Goal: Check status

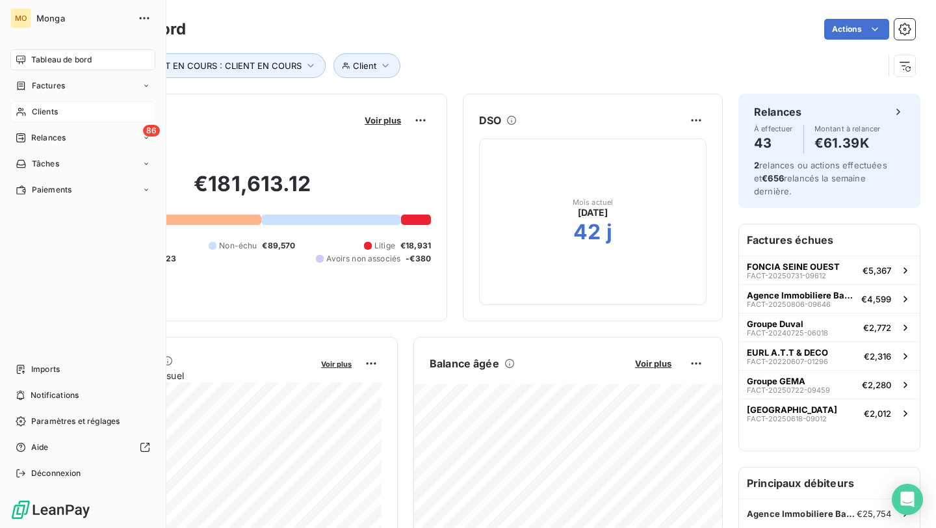
click at [32, 114] on span "Clients" at bounding box center [45, 112] width 26 height 12
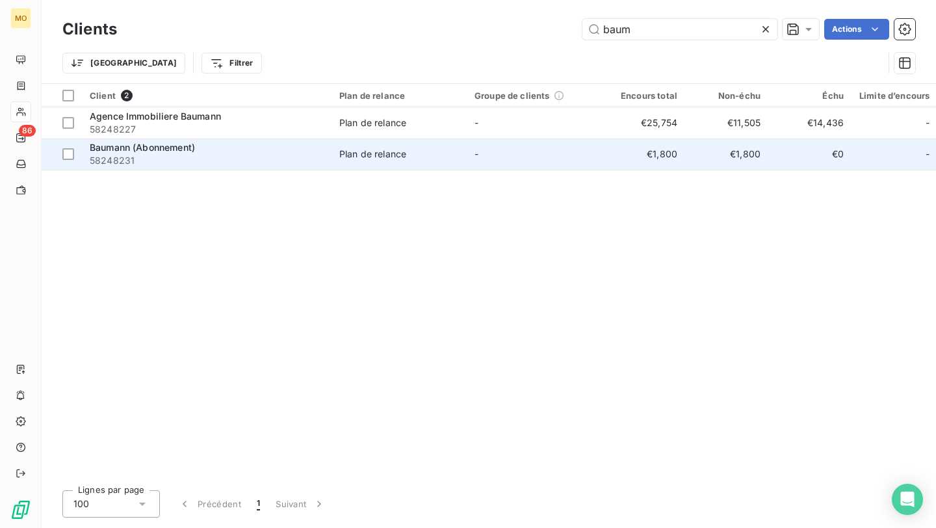
type input "baum"
click at [229, 139] on td "Baumann (Abonnement) 58248231" at bounding box center [207, 153] width 250 height 31
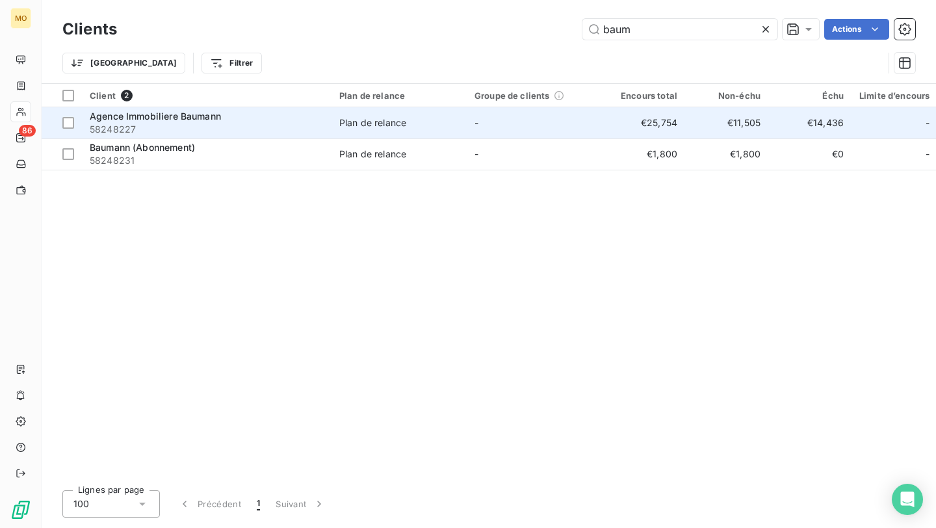
click at [266, 124] on span "58248227" at bounding box center [207, 129] width 234 height 13
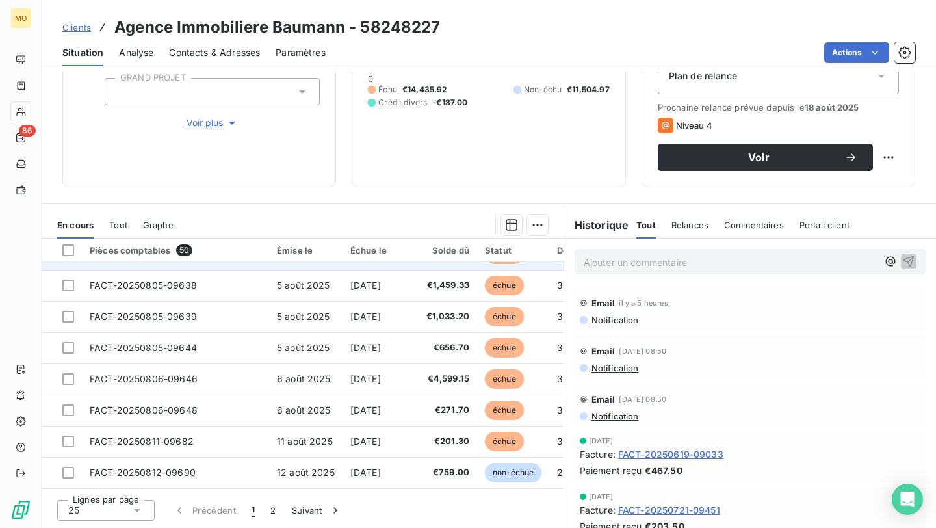
scroll to position [558, 0]
click at [276, 516] on button "2" at bounding box center [273, 510] width 21 height 27
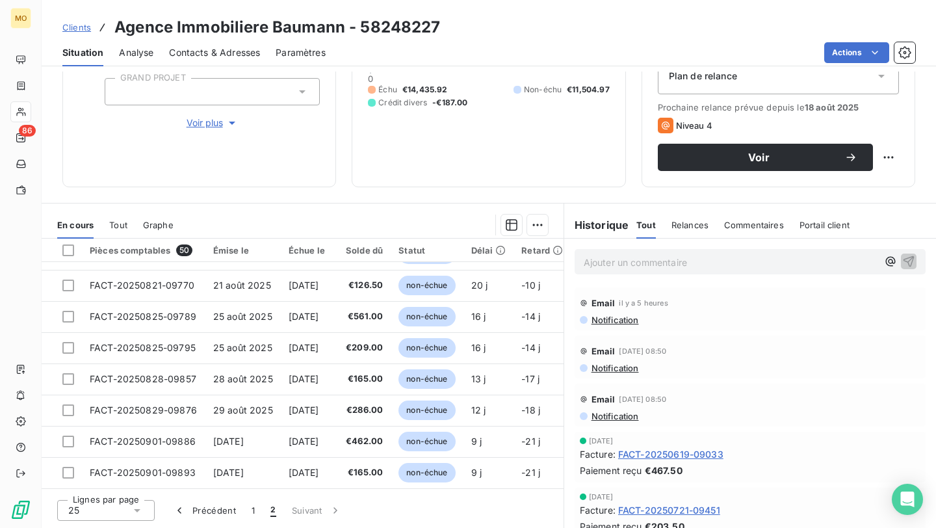
scroll to position [0, 0]
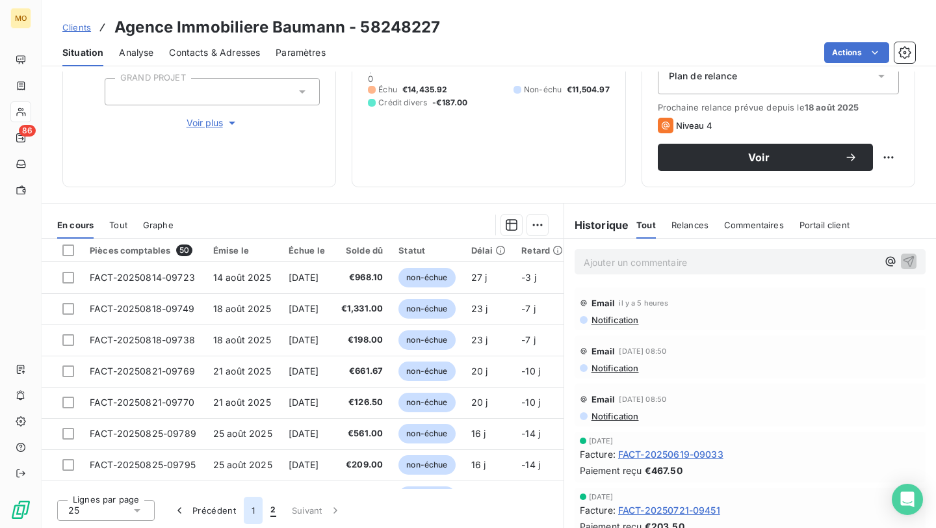
click at [254, 508] on button "1" at bounding box center [253, 510] width 19 height 27
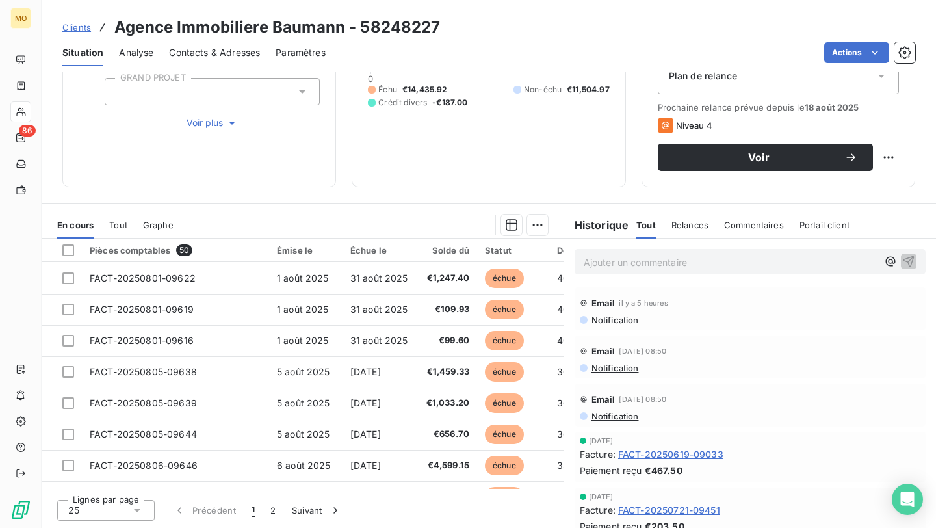
scroll to position [468, 0]
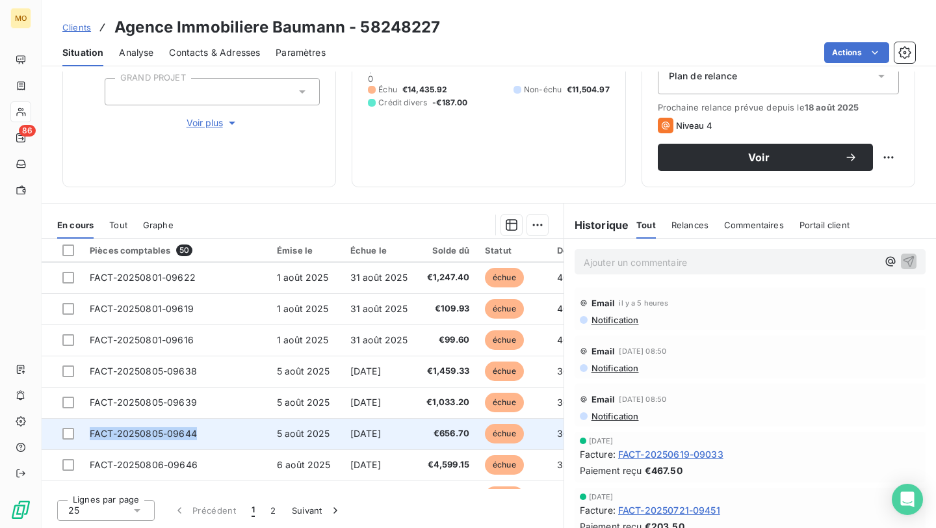
copy tr "FACT-20250805-09644"
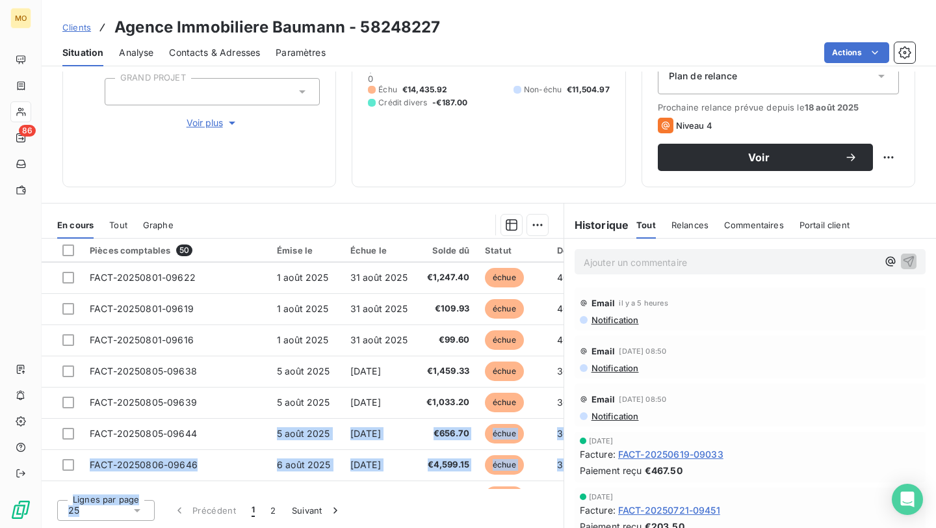
drag, startPoint x: 211, startPoint y: 430, endPoint x: 218, endPoint y: 493, distance: 64.1
click at [216, 493] on div "Pièces comptables 50 Émise le Échue le Solde dû Statut Délai Retard Tag Relance…" at bounding box center [303, 383] width 522 height 289
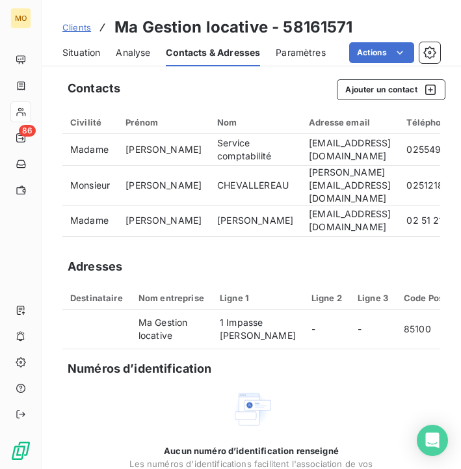
scroll to position [1, 0]
